Goal: Task Accomplishment & Management: Manage account settings

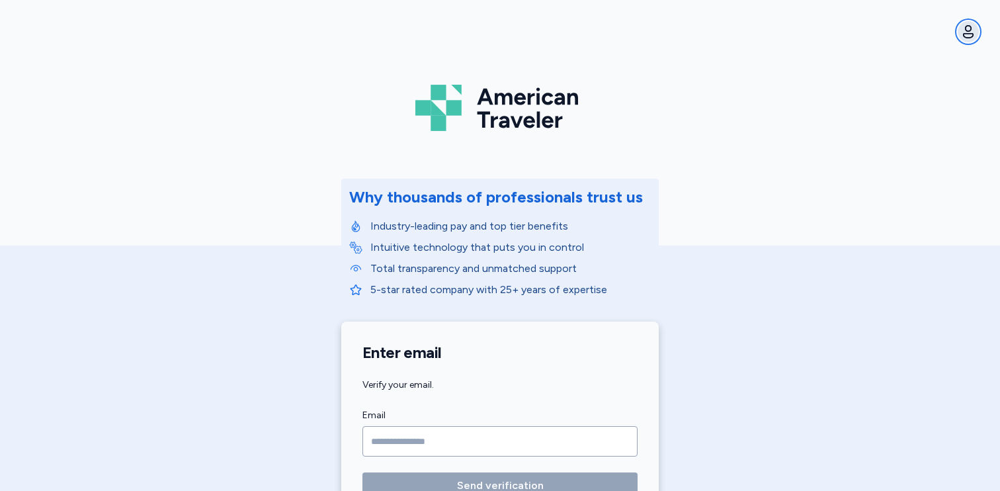
click at [969, 34] on icon "button" at bounding box center [968, 32] width 16 height 16
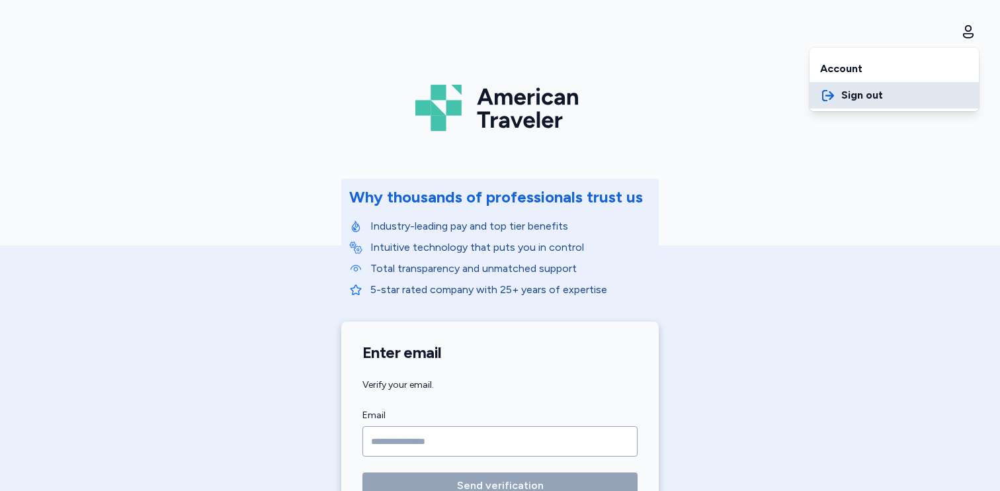
click at [886, 100] on button "Sign out" at bounding box center [893, 95] width 169 height 26
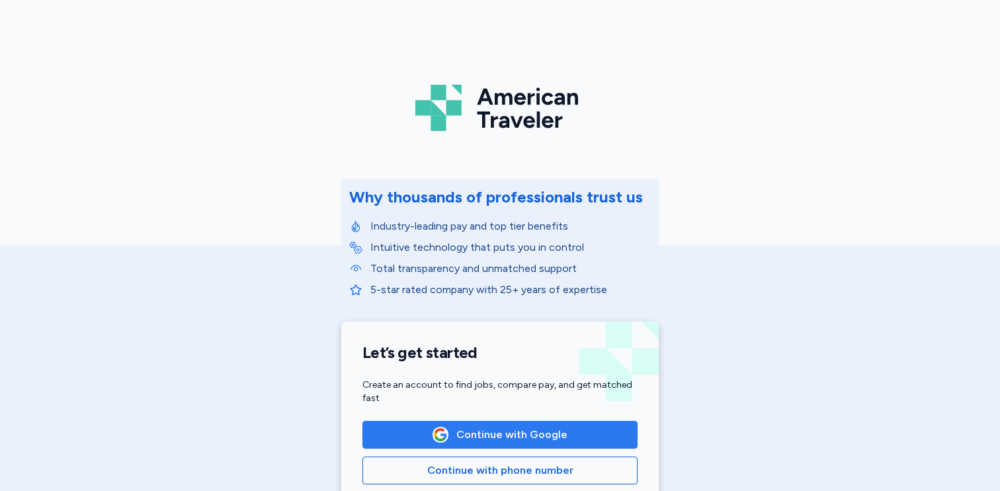
scroll to position [130, 0]
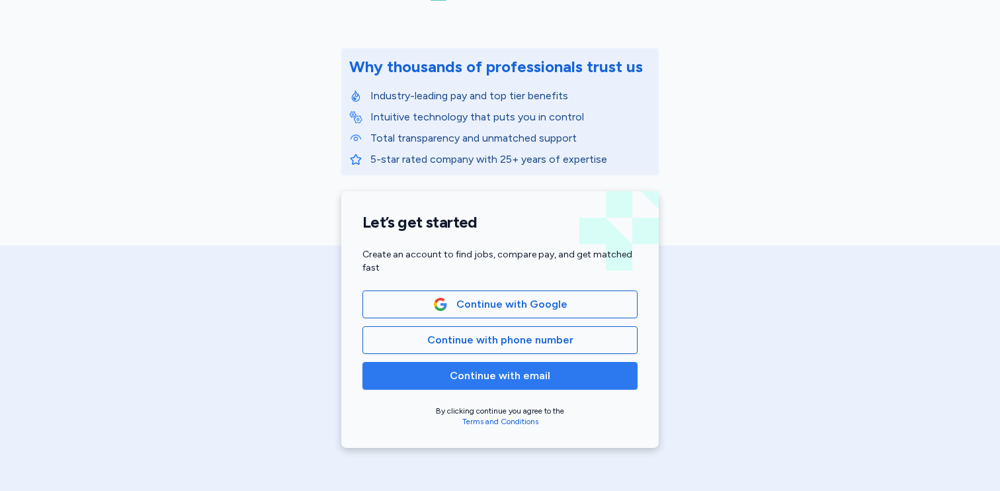
click at [525, 372] on span "Continue with email" at bounding box center [500, 376] width 101 height 16
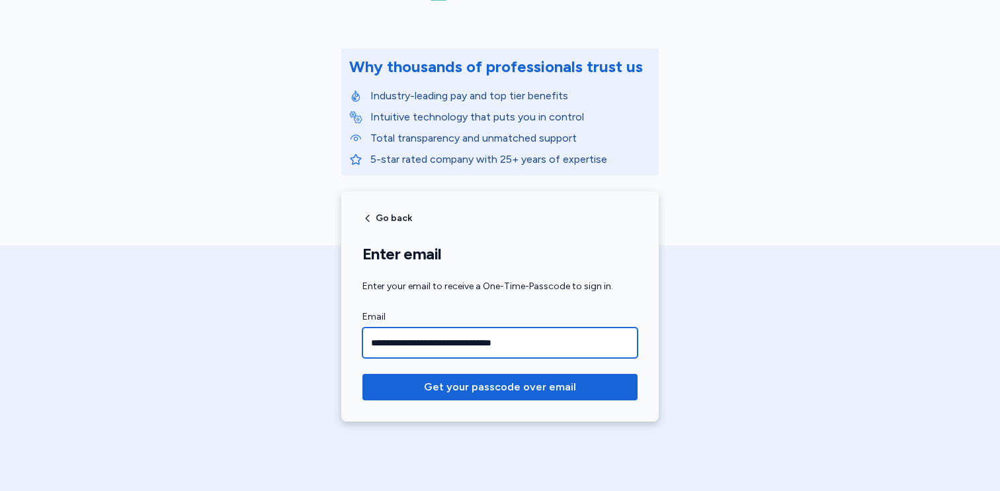
type input "**********"
click at [729, 337] on div "**********" at bounding box center [500, 153] width 1000 height 567
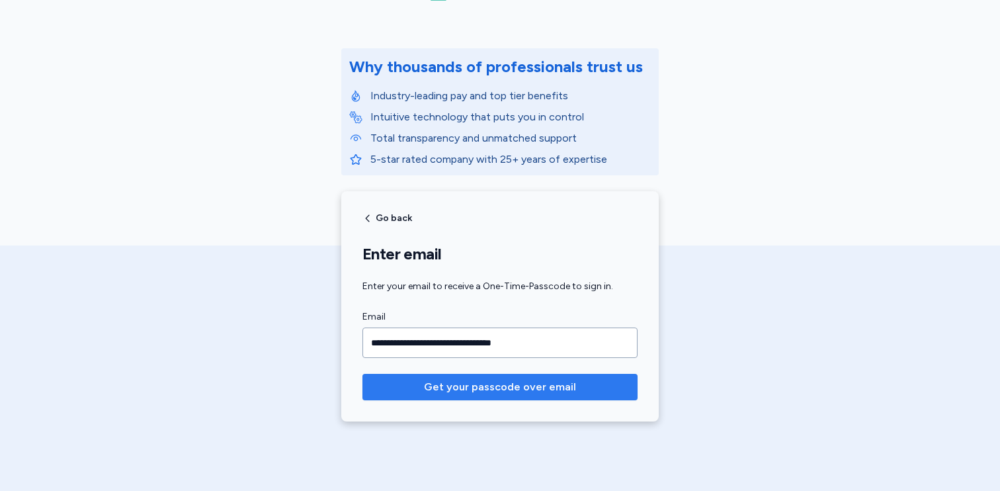
click at [523, 390] on span "Get your passcode over email" at bounding box center [500, 387] width 152 height 16
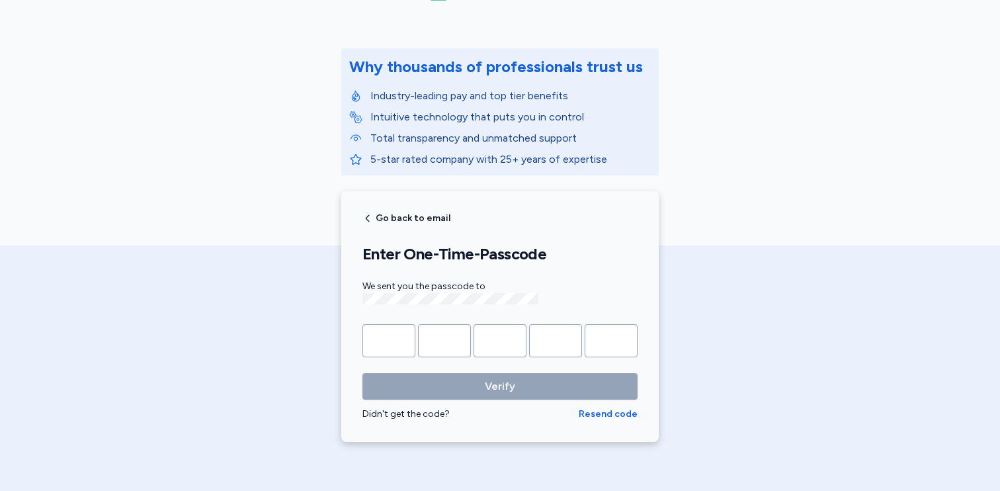
click at [362, 302] on div "We sent you the passcode to" at bounding box center [499, 294] width 275 height 28
click at [403, 334] on input "Please enter OTP character 1" at bounding box center [388, 340] width 53 height 33
paste input "*"
type input "*"
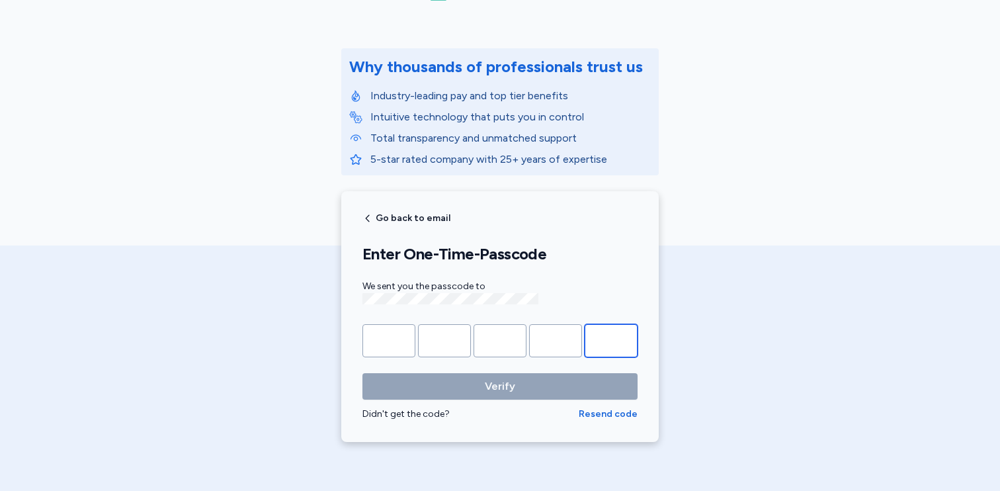
type input "*"
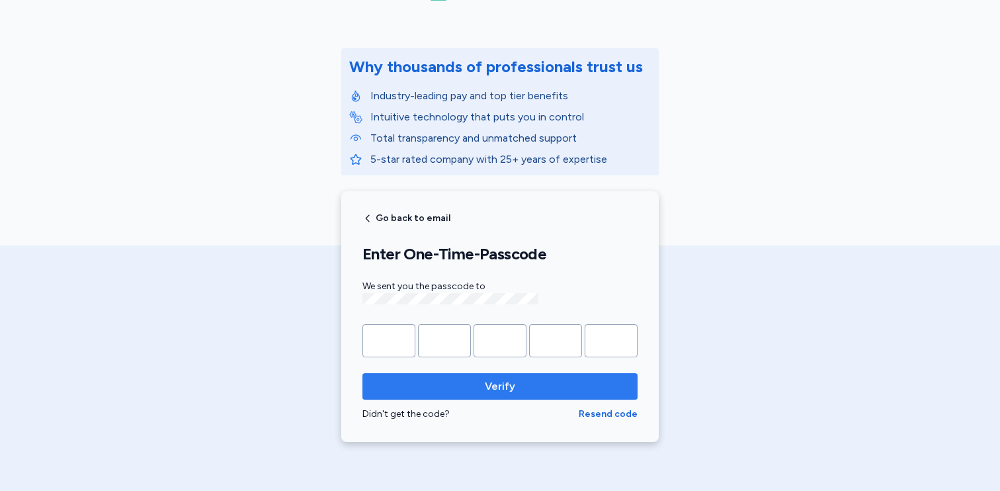
click at [459, 386] on span "Verify" at bounding box center [500, 386] width 254 height 16
